Goal: Find specific page/section: Find specific page/section

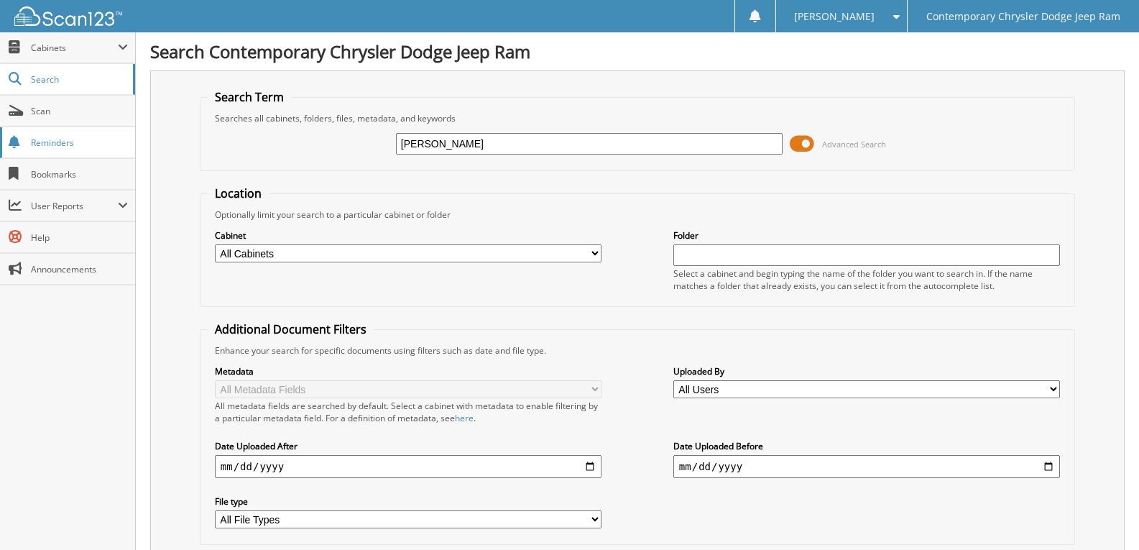
drag, startPoint x: 487, startPoint y: 128, endPoint x: 101, endPoint y: 135, distance: 385.4
click at [456, 150] on input "BRITTON" at bounding box center [589, 144] width 387 height 22
drag, startPoint x: 467, startPoint y: 150, endPoint x: 0, endPoint y: 77, distance: 472.1
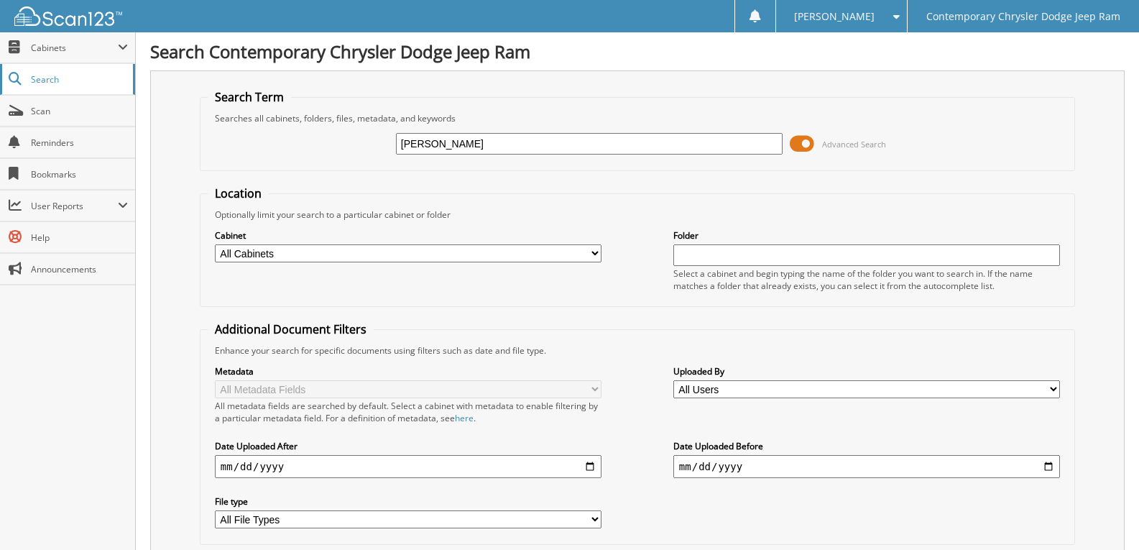
type input "CUSHING"
type input "[PERSON_NAME]"
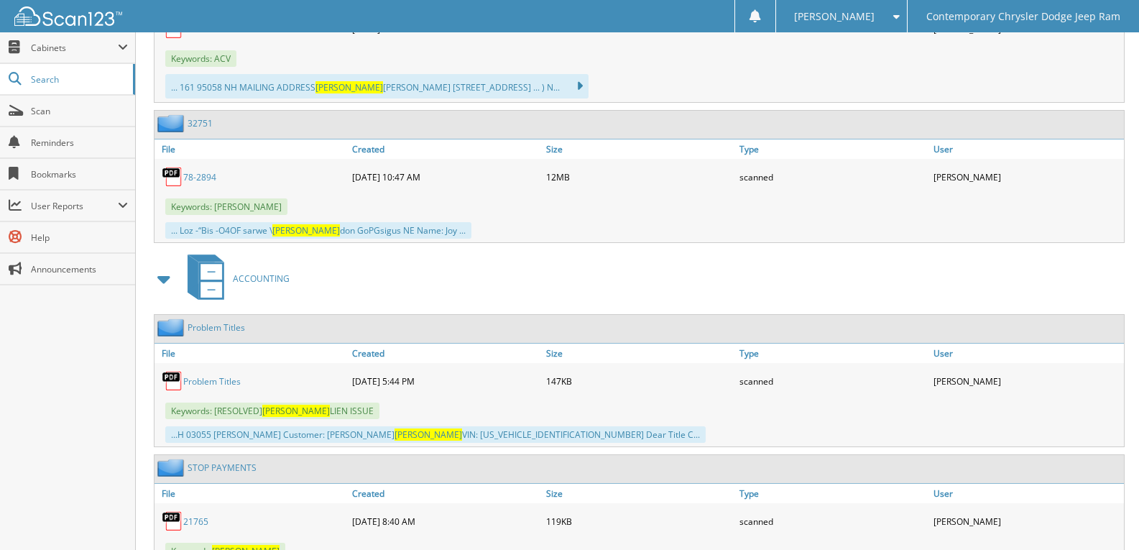
scroll to position [2660, 0]
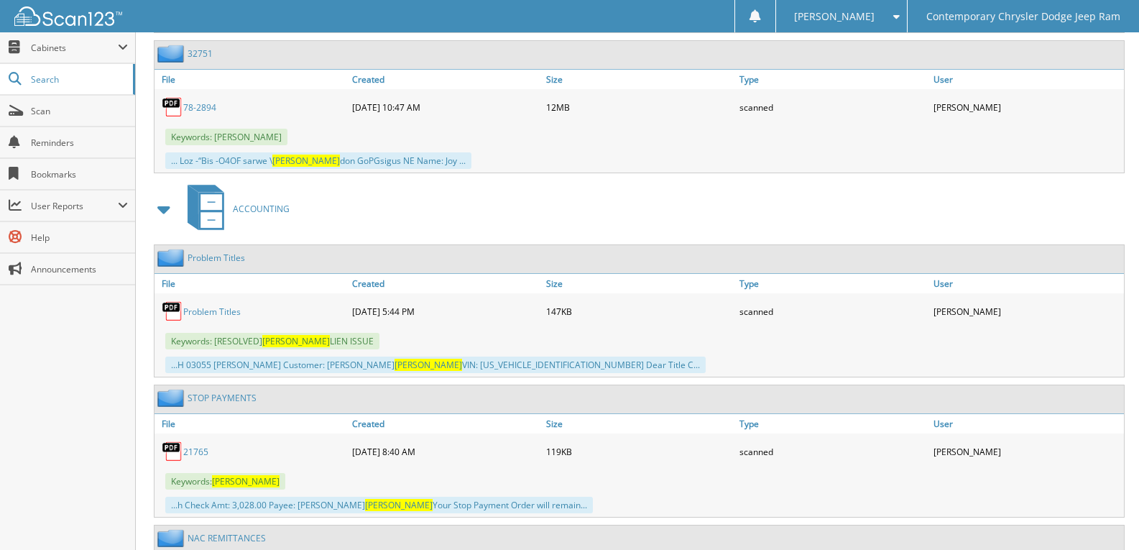
click at [227, 313] on link "Problem Titles" at bounding box center [212, 312] width 58 height 12
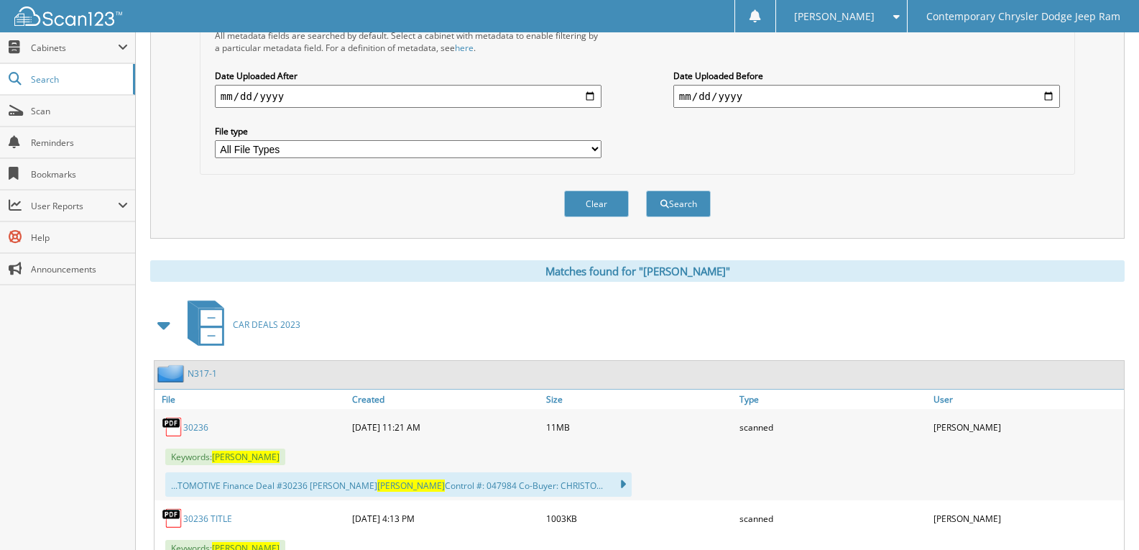
scroll to position [647, 0]
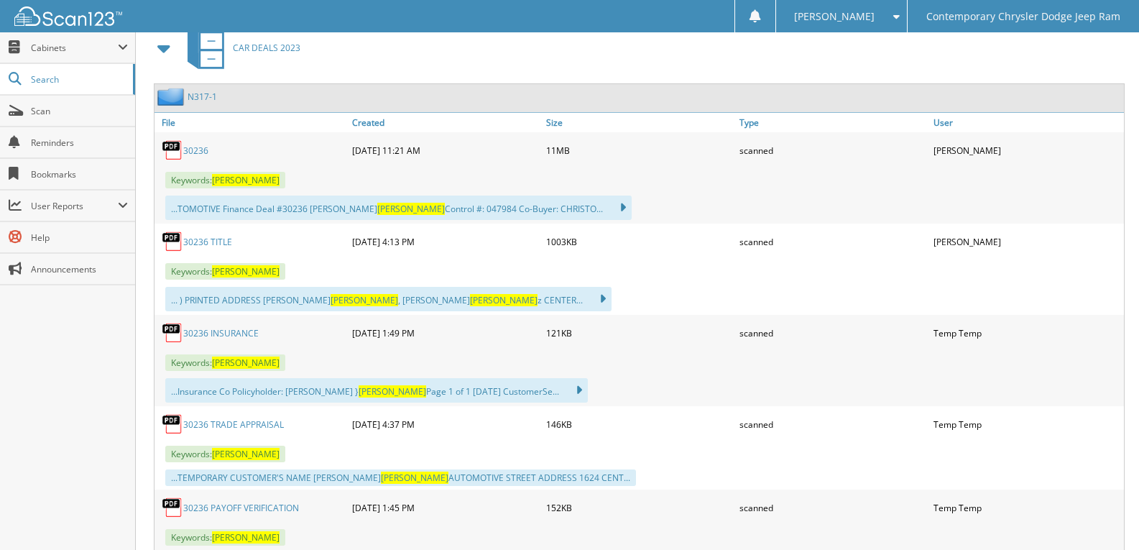
click at [167, 58] on span at bounding box center [165, 48] width 20 height 26
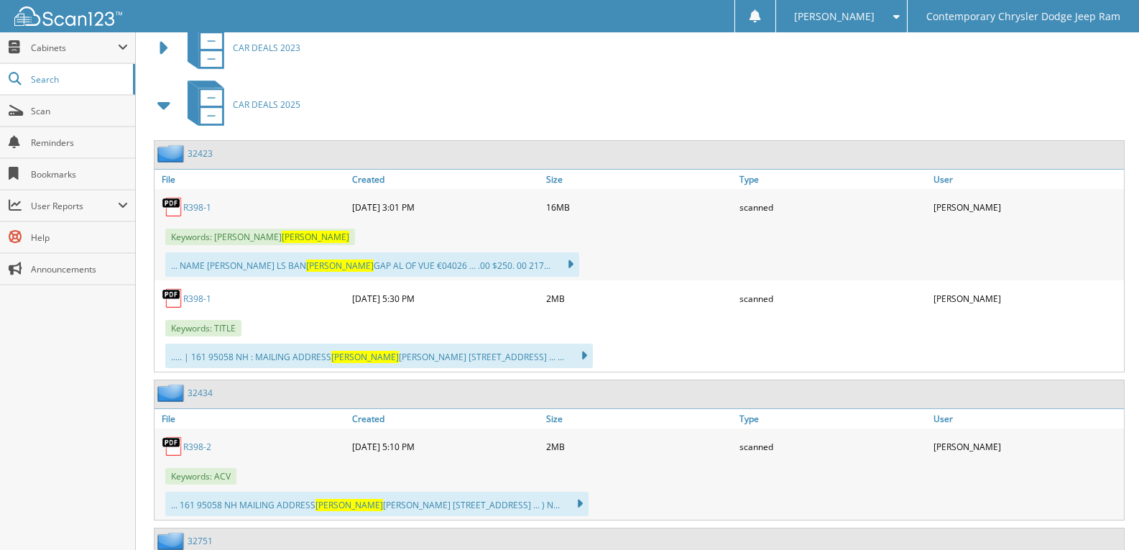
drag, startPoint x: 193, startPoint y: 206, endPoint x: 374, endPoint y: 224, distance: 182.1
click at [193, 205] on link "R398-1" at bounding box center [197, 207] width 28 height 12
click at [515, 303] on div "05-05-2025 5:30 PM" at bounding box center [446, 298] width 194 height 29
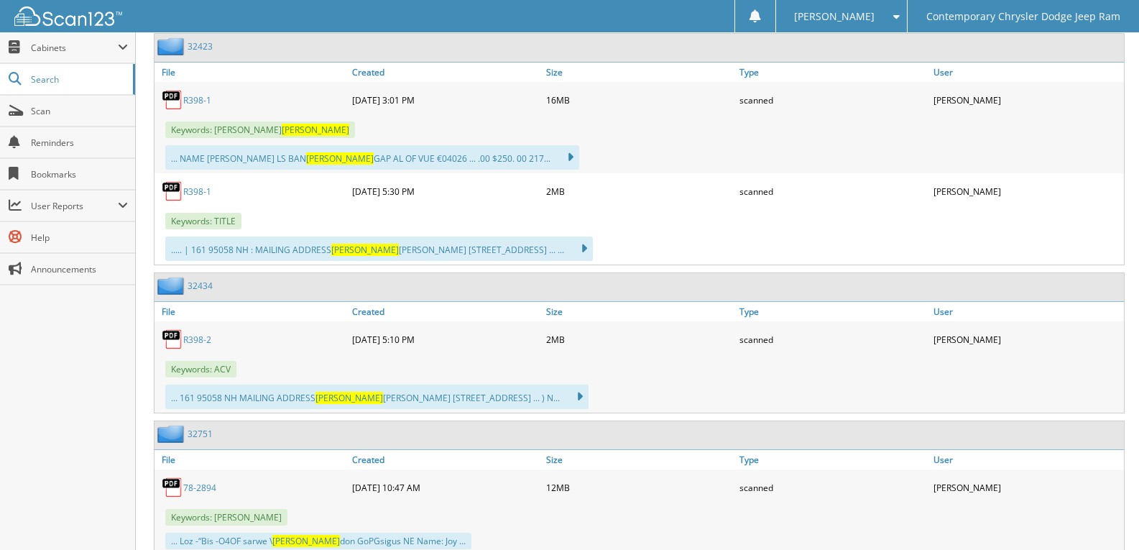
scroll to position [719, 0]
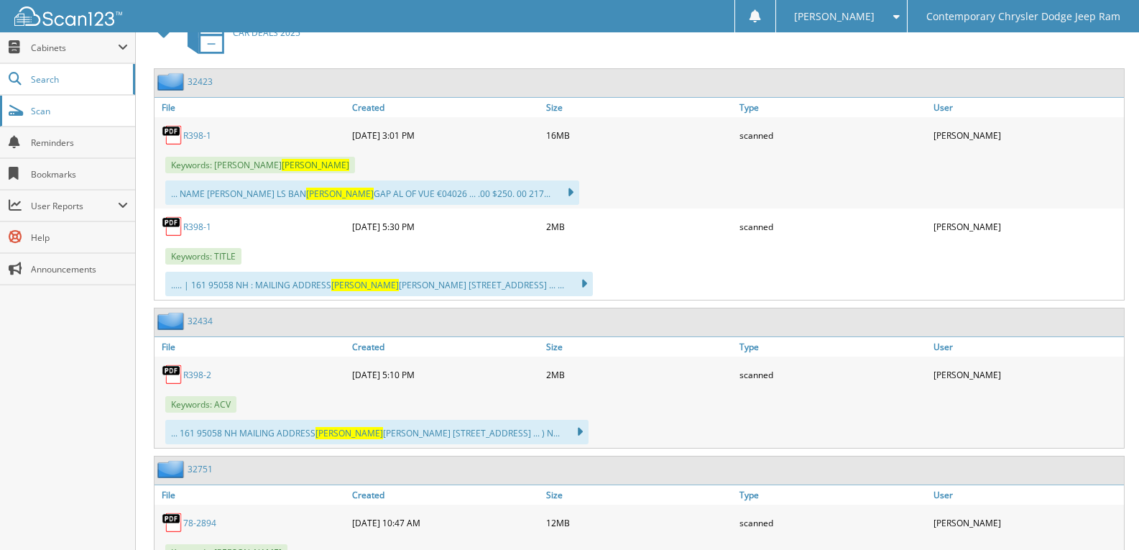
click at [55, 115] on span "Scan" at bounding box center [79, 111] width 97 height 12
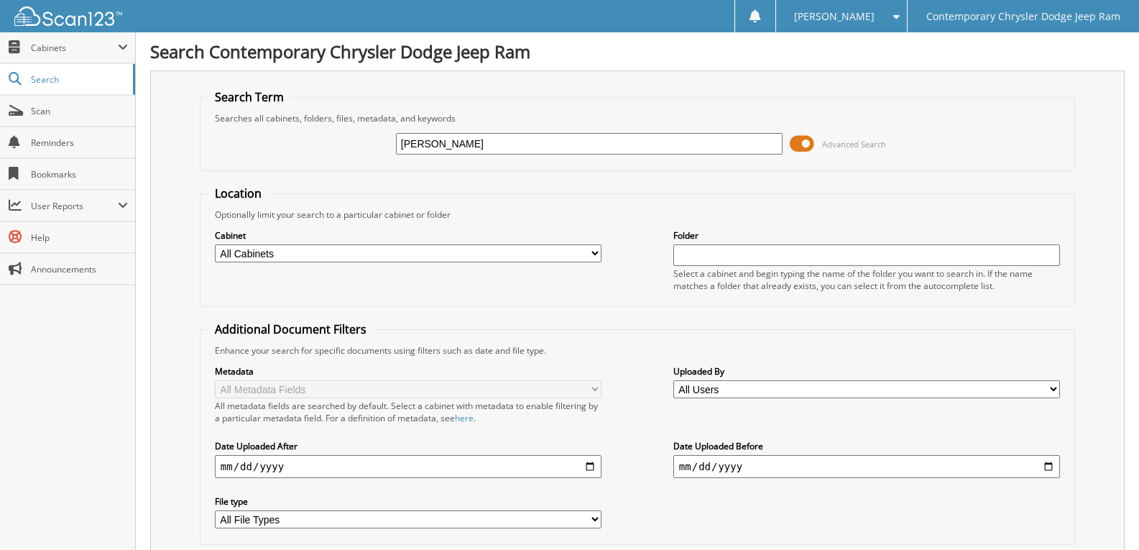
type input "BRITTON"
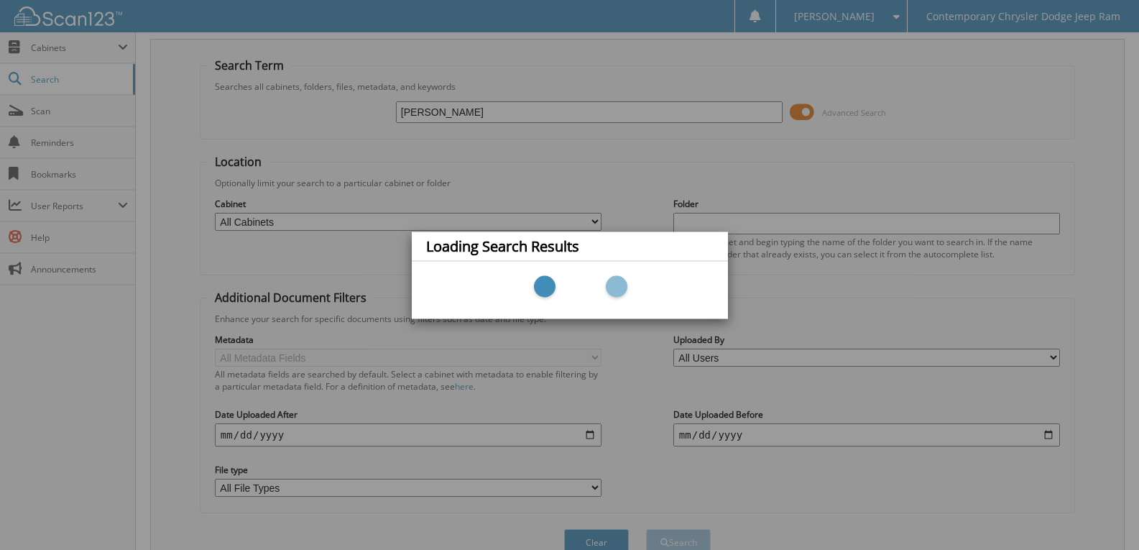
scroll to position [103, 0]
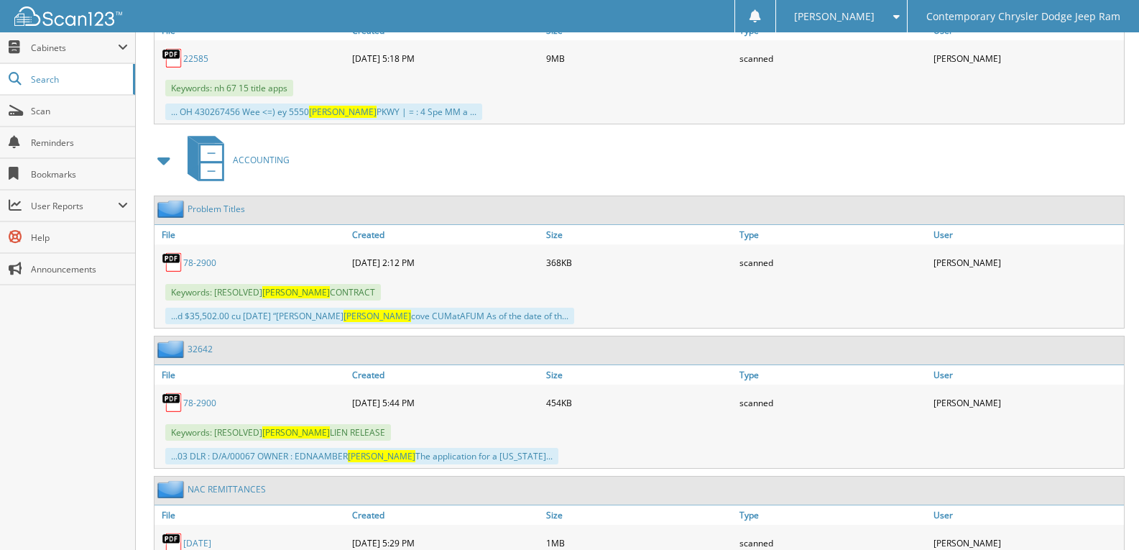
scroll to position [2588, 0]
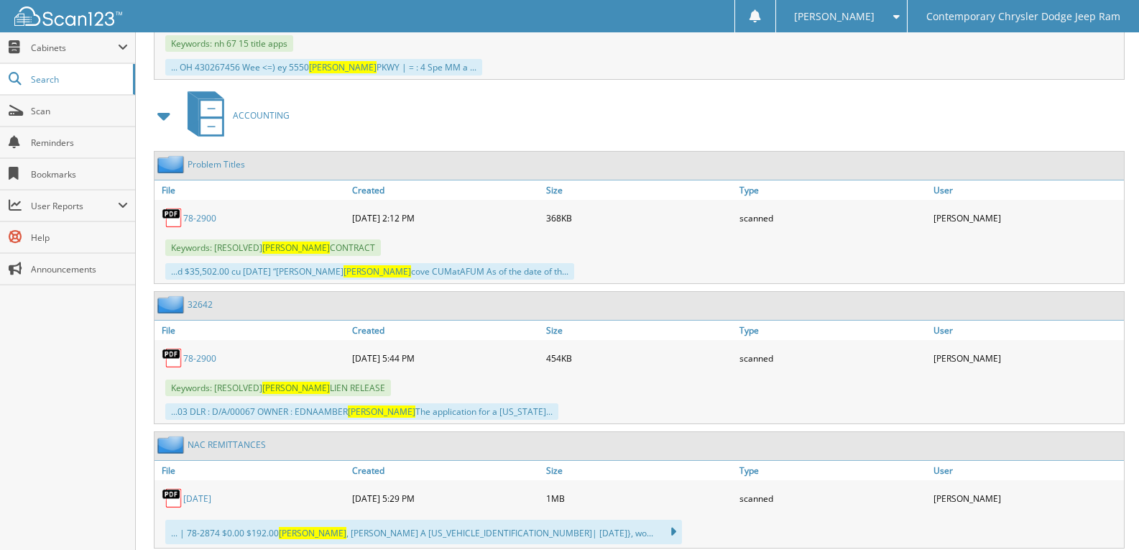
click at [183, 217] on img at bounding box center [173, 218] width 22 height 22
click at [207, 218] on link "78-2900" at bounding box center [199, 218] width 33 height 12
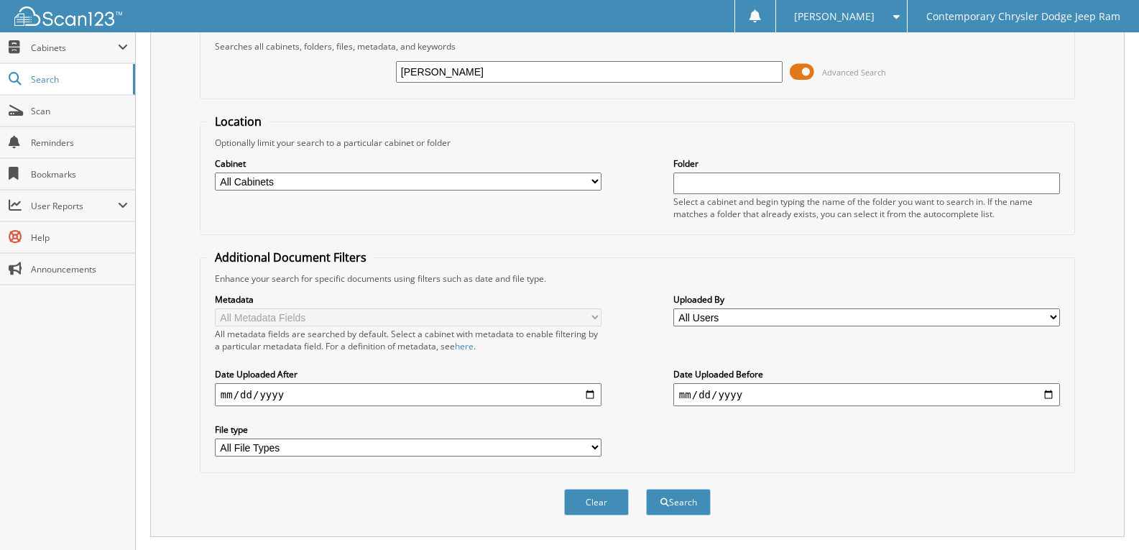
scroll to position [0, 0]
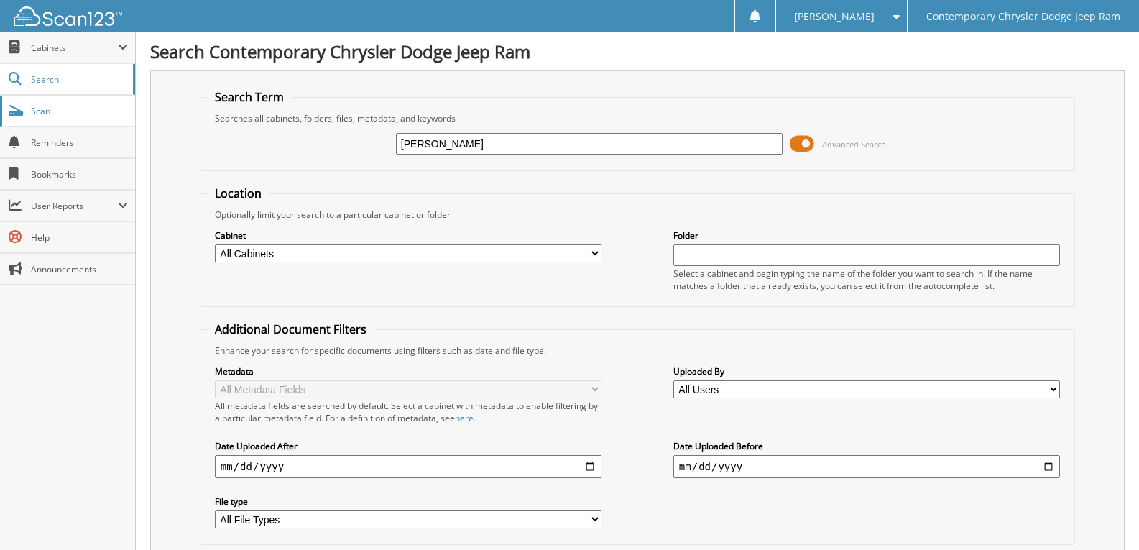
click at [76, 114] on span "Scan" at bounding box center [79, 111] width 97 height 12
type input "LITCHFIELD"
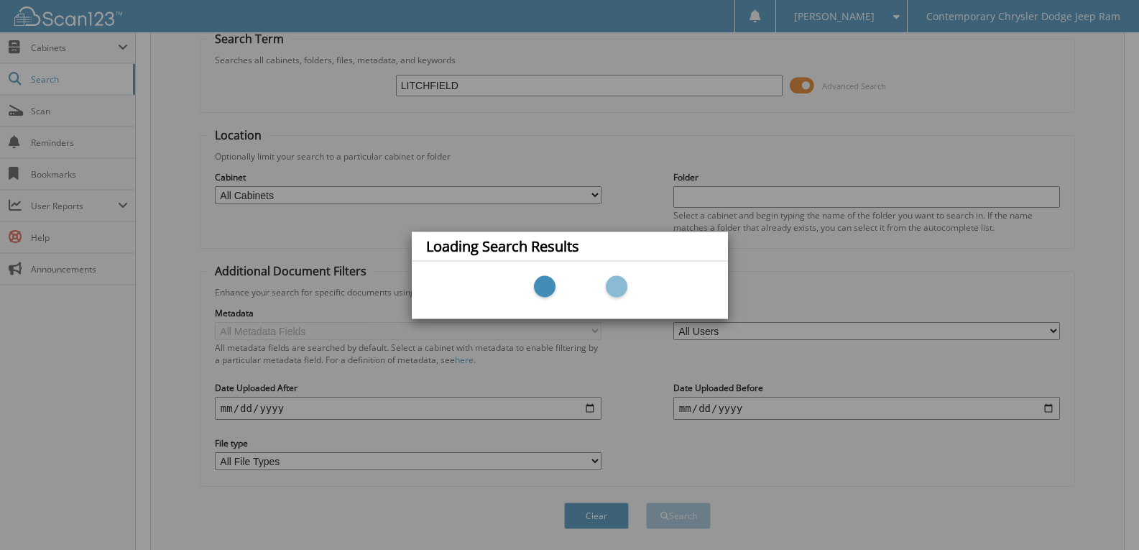
scroll to position [103, 0]
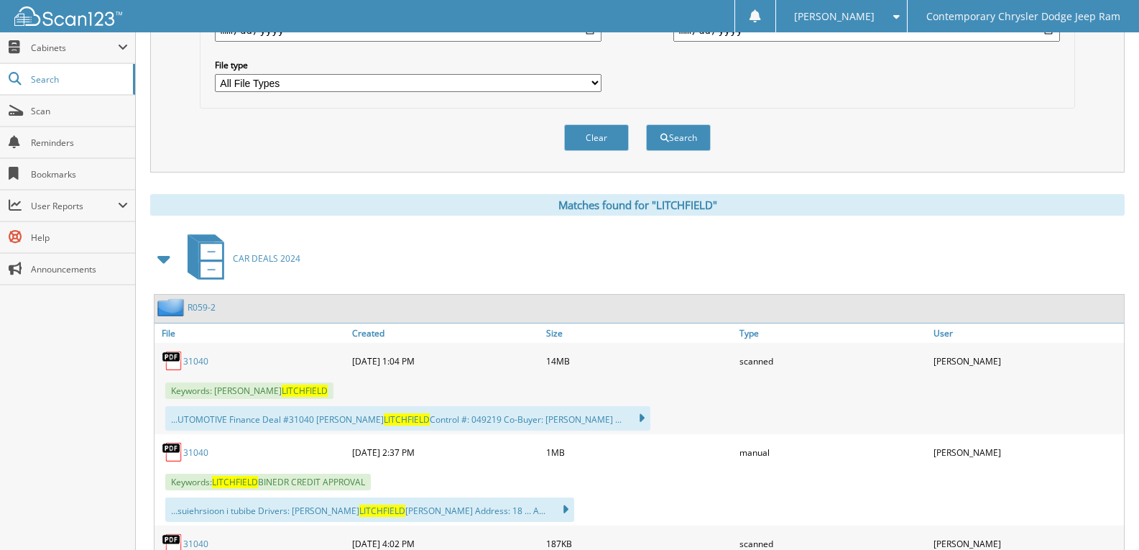
scroll to position [431, 0]
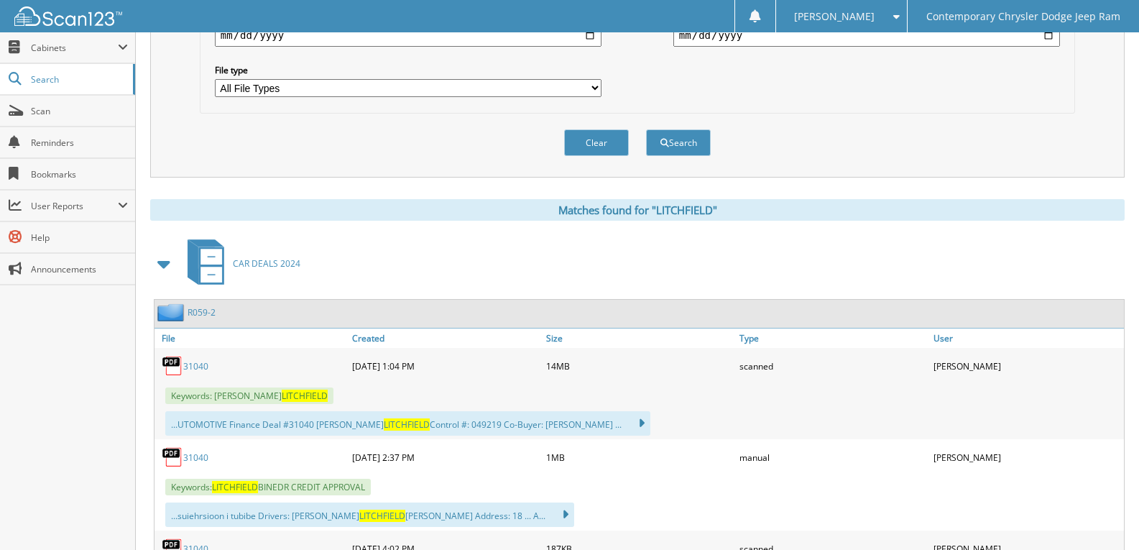
click at [165, 262] on span at bounding box center [165, 264] width 20 height 26
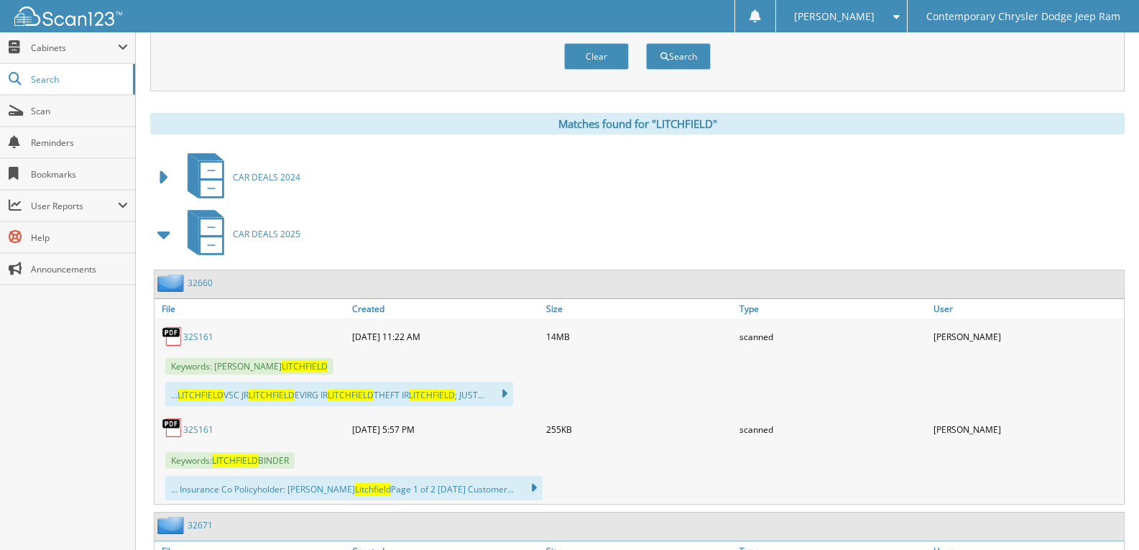
scroll to position [647, 0]
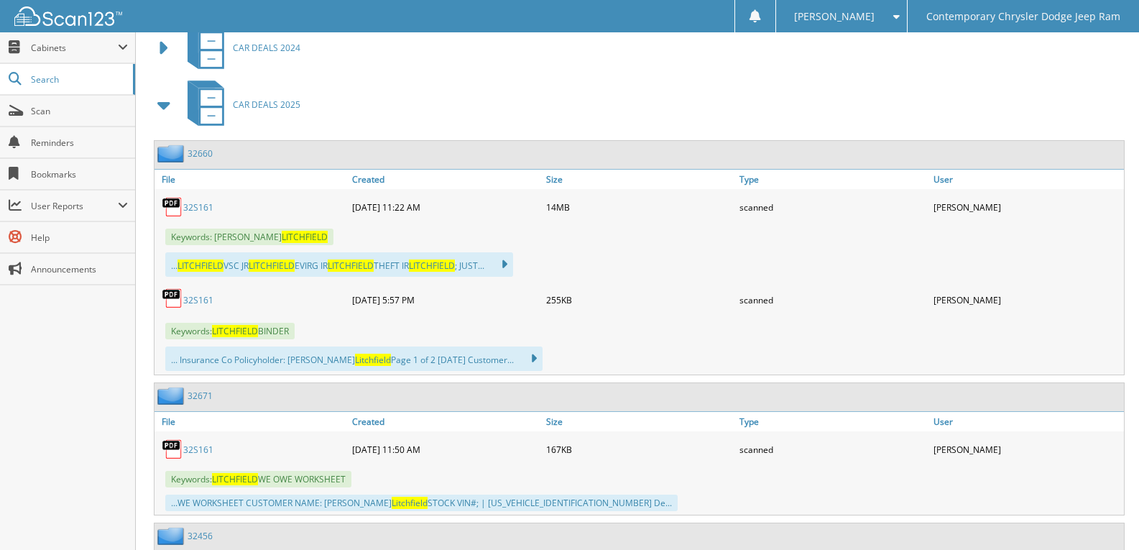
drag, startPoint x: 198, startPoint y: 208, endPoint x: 249, endPoint y: 213, distance: 51.3
click at [199, 208] on link "32S161" at bounding box center [198, 207] width 30 height 12
